Goal: Transaction & Acquisition: Purchase product/service

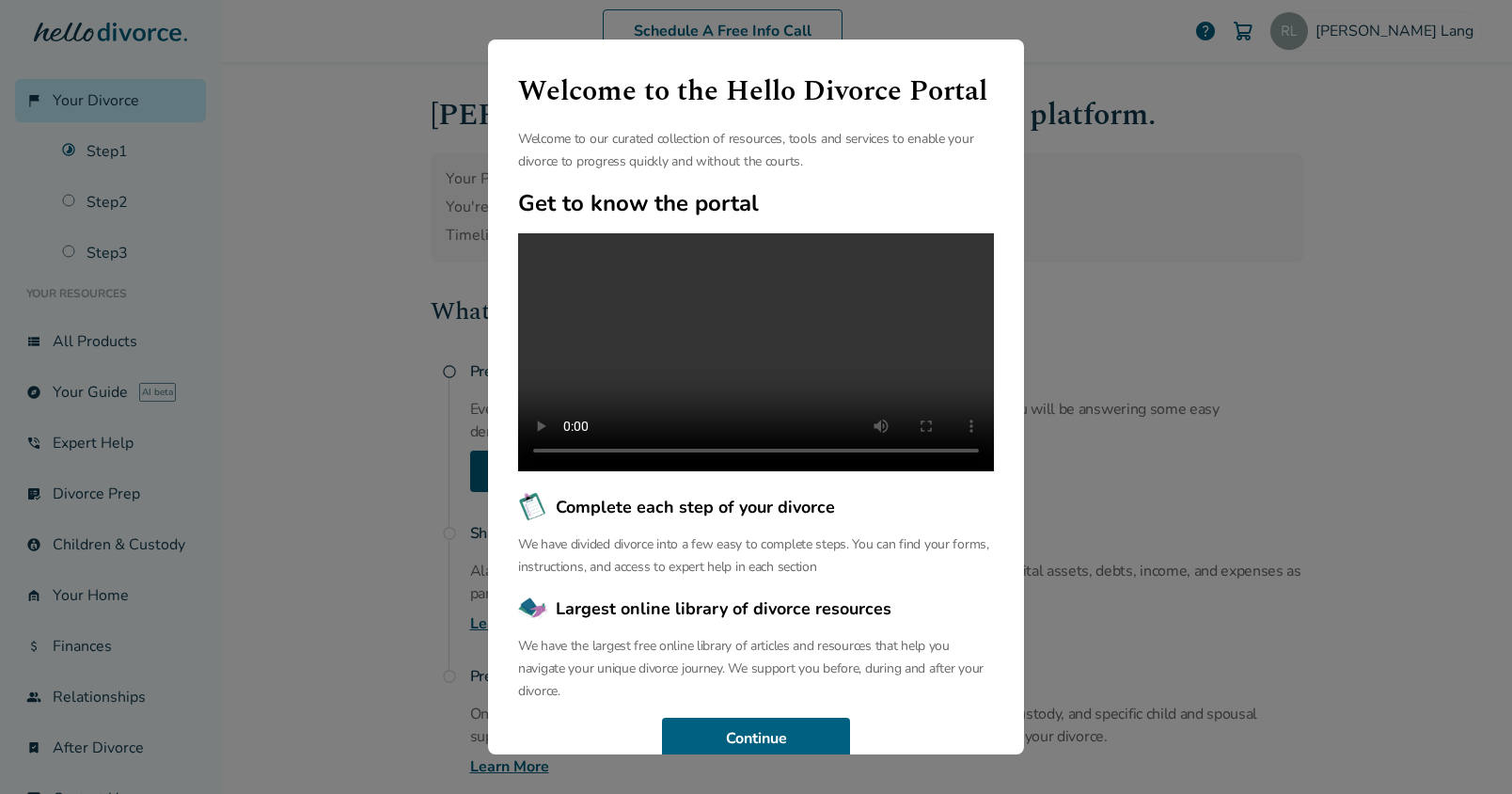
scroll to position [65, 0]
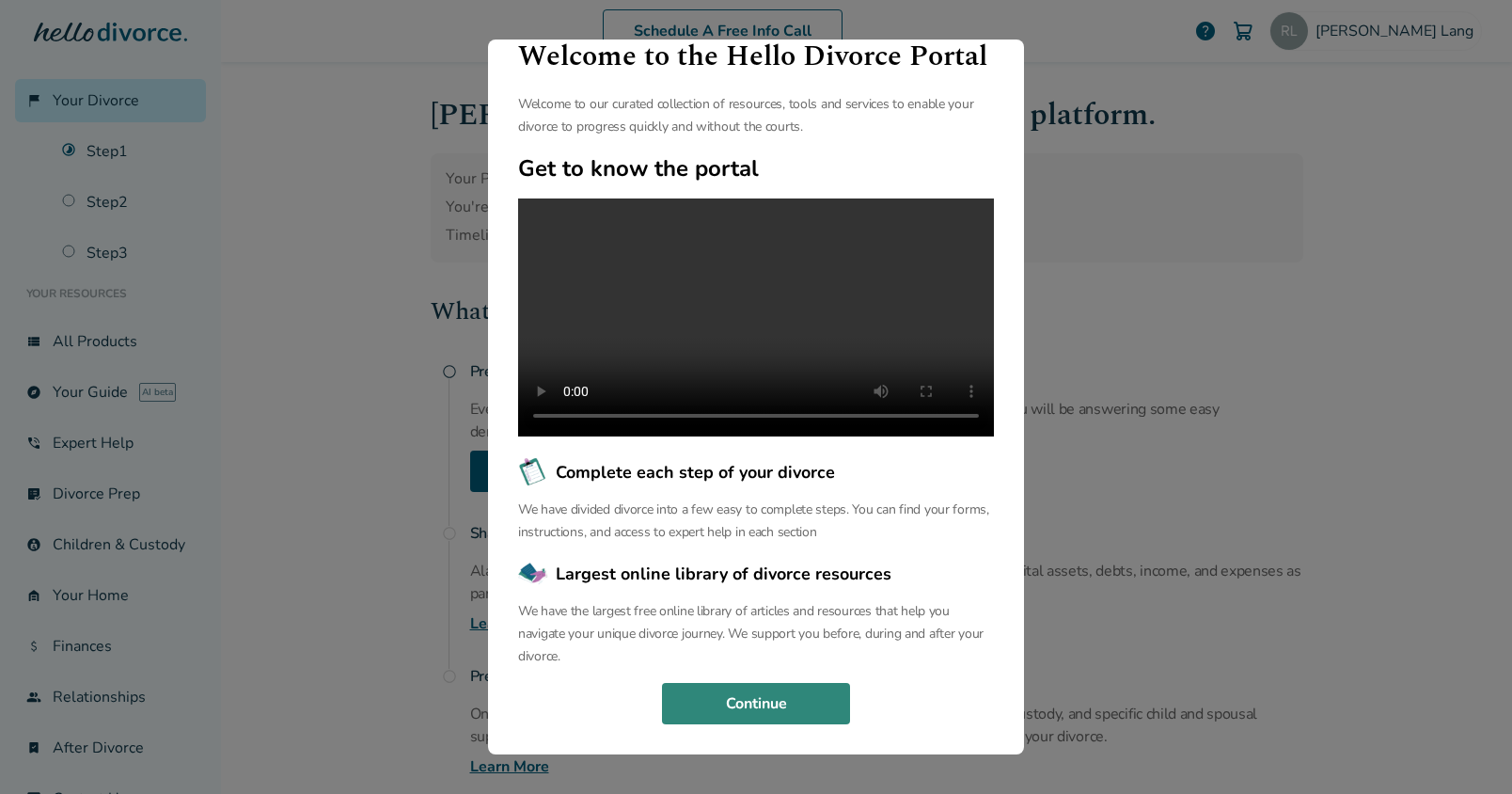
click at [770, 694] on button "Continue" at bounding box center [756, 703] width 188 height 41
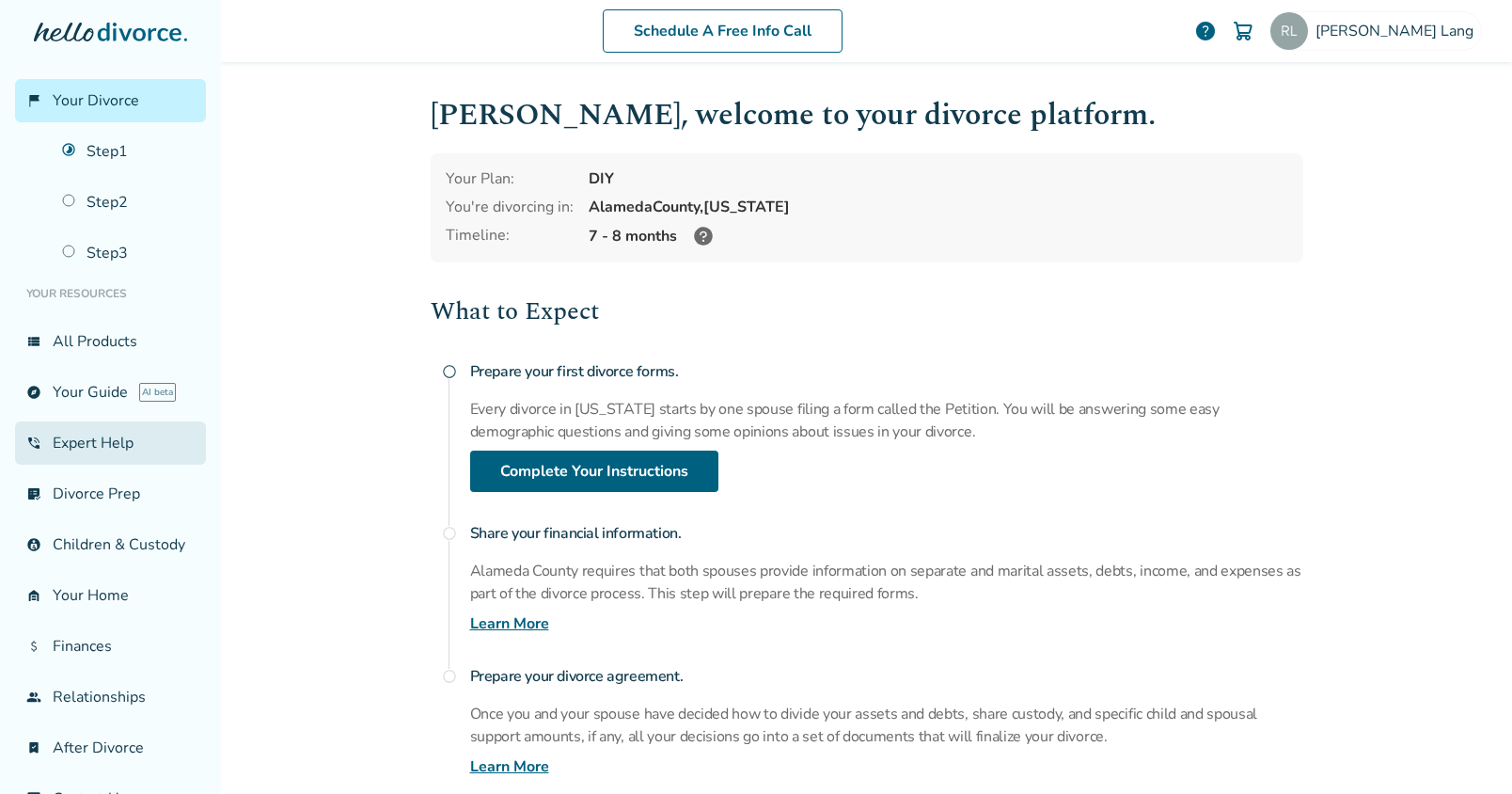
click at [94, 446] on link "phone_in_talk Expert Help" at bounding box center [111, 443] width 191 height 43
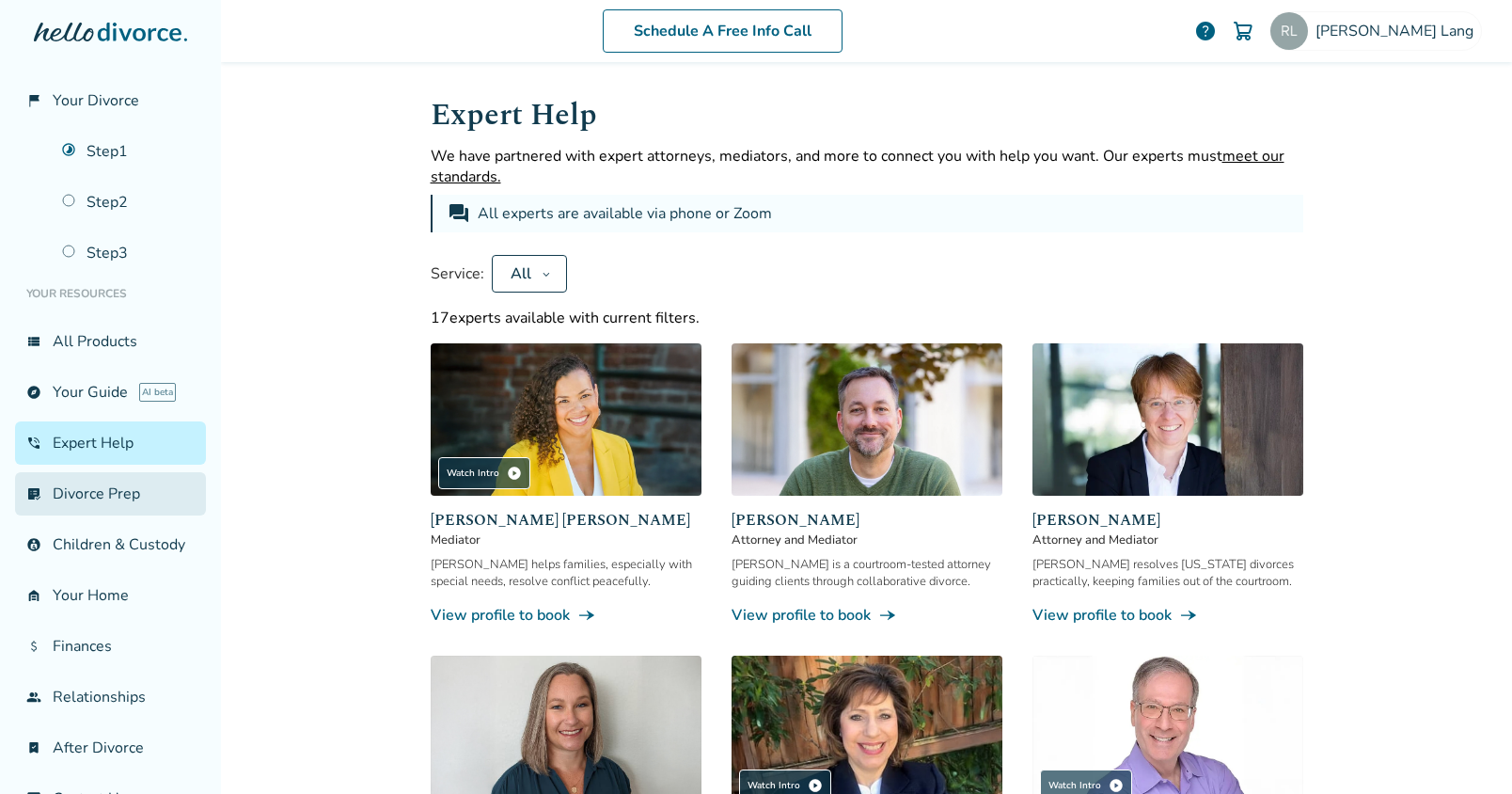
click at [71, 504] on link "list_alt_check Divorce Prep" at bounding box center [111, 493] width 191 height 43
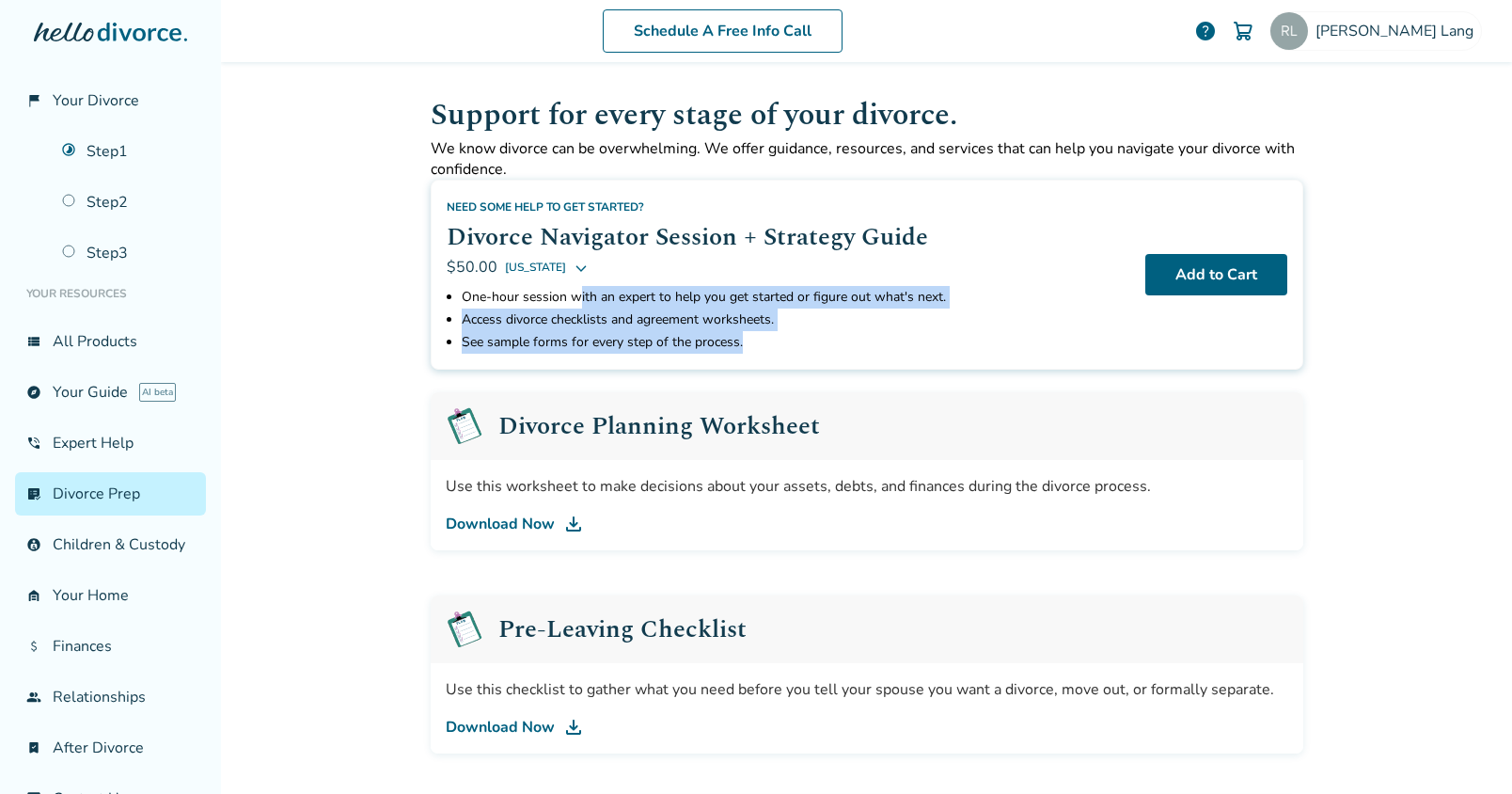
drag, startPoint x: 579, startPoint y: 293, endPoint x: 824, endPoint y: 340, distance: 249.5
click at [824, 339] on ul "One-hour session with an expert to help you get started or figure out what's ne…" at bounding box center [789, 320] width 684 height 67
click at [824, 340] on li "See sample forms for every step of the process." at bounding box center [796, 342] width 668 height 22
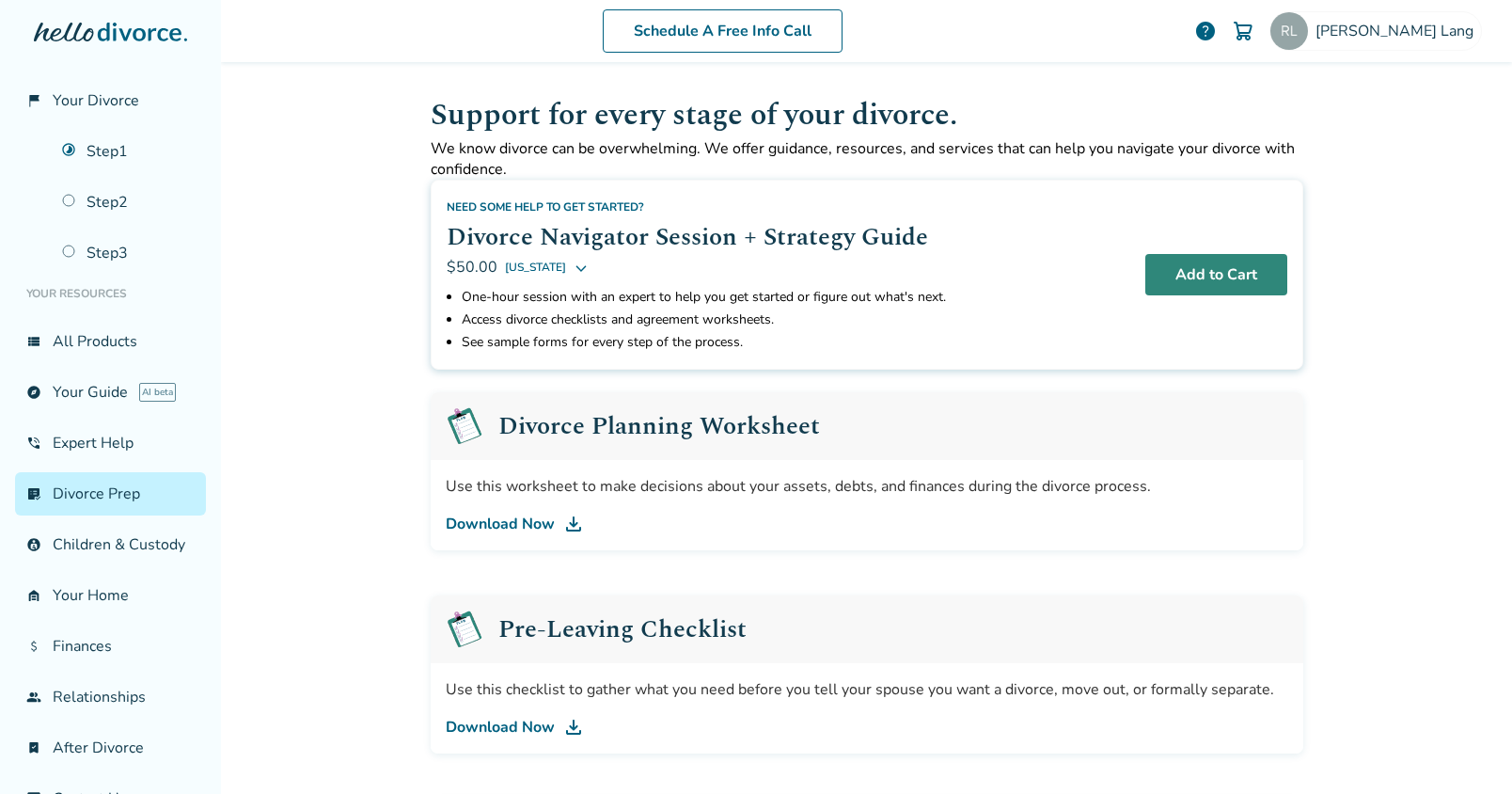
click at [1188, 282] on button "Add to Cart" at bounding box center [1216, 275] width 142 height 41
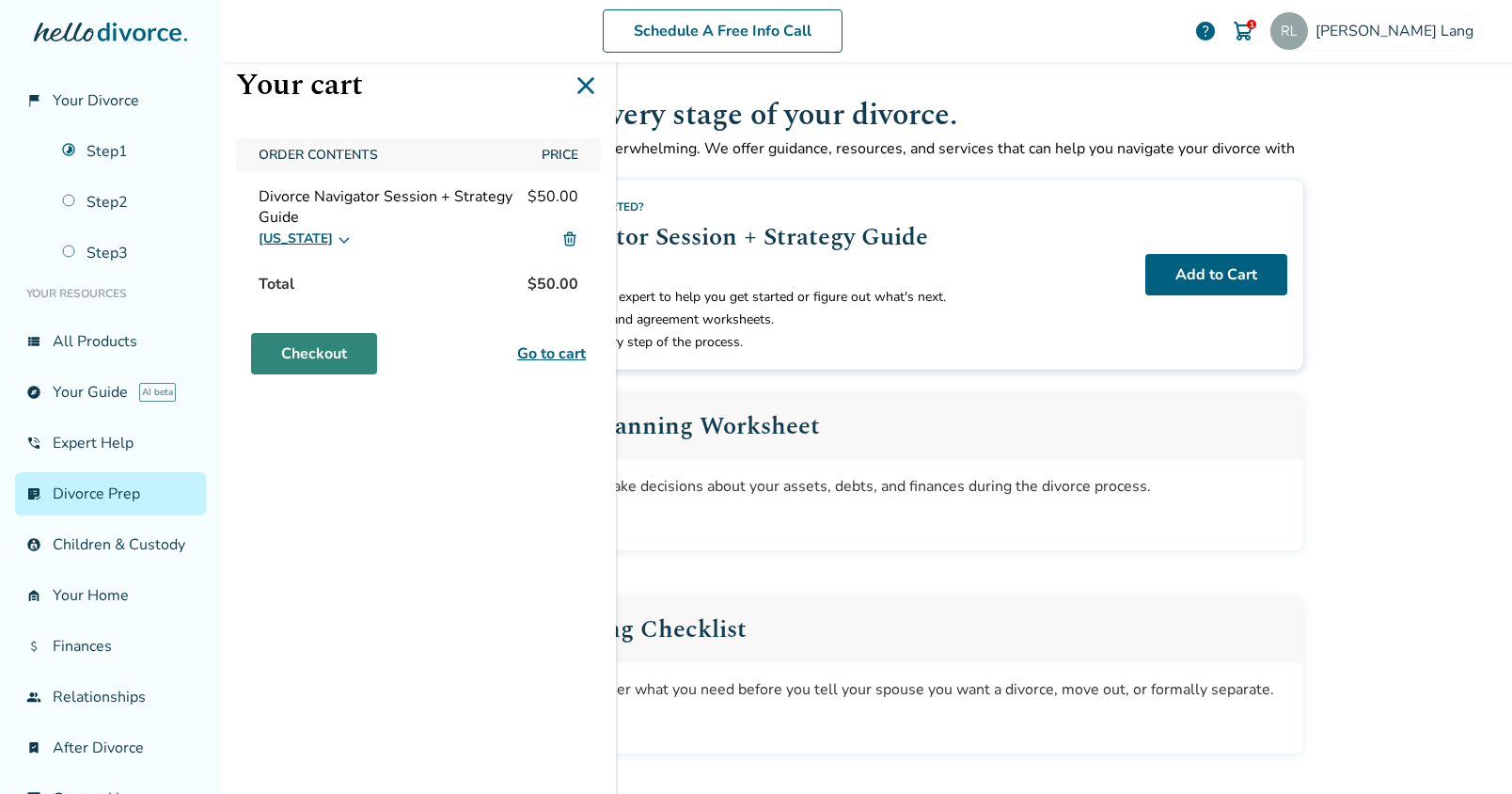
click at [323, 345] on link "Checkout" at bounding box center [314, 354] width 126 height 41
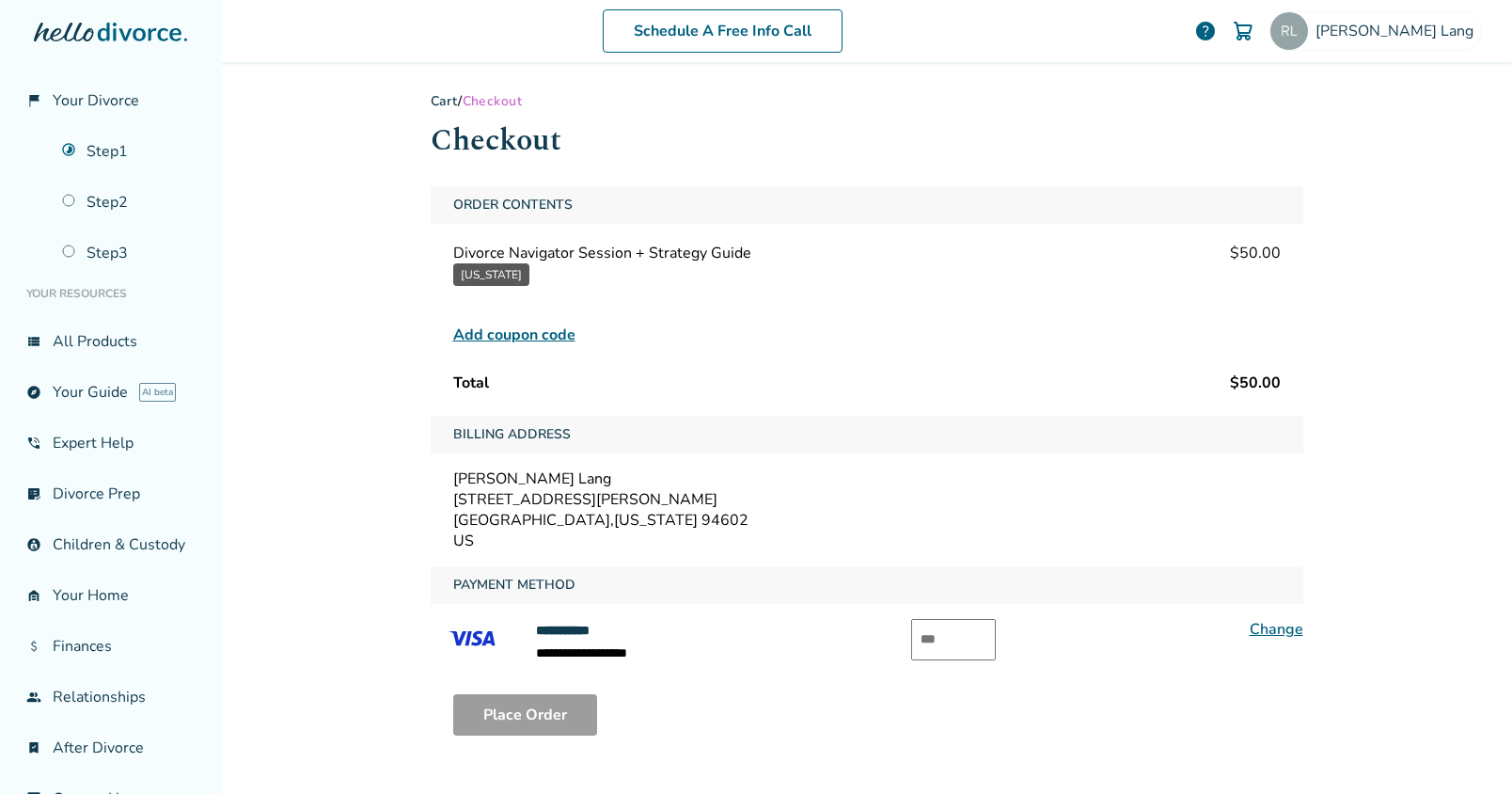
click at [939, 639] on input "text" at bounding box center [953, 640] width 85 height 41
type input "***"
click at [524, 718] on button "Place Order" at bounding box center [525, 715] width 143 height 41
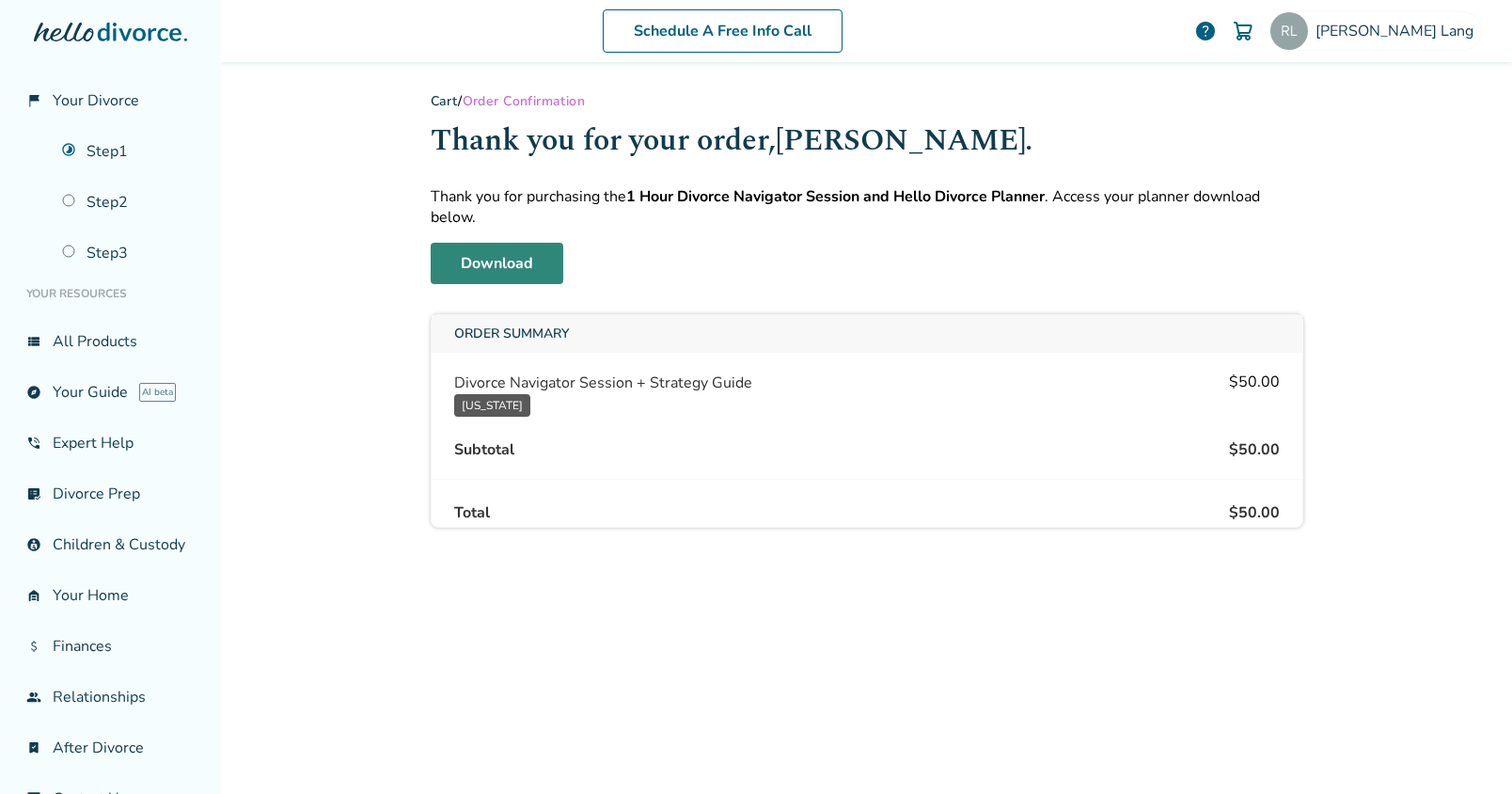
click at [497, 259] on link "Download" at bounding box center [497, 263] width 133 height 41
